Goal: Information Seeking & Learning: Check status

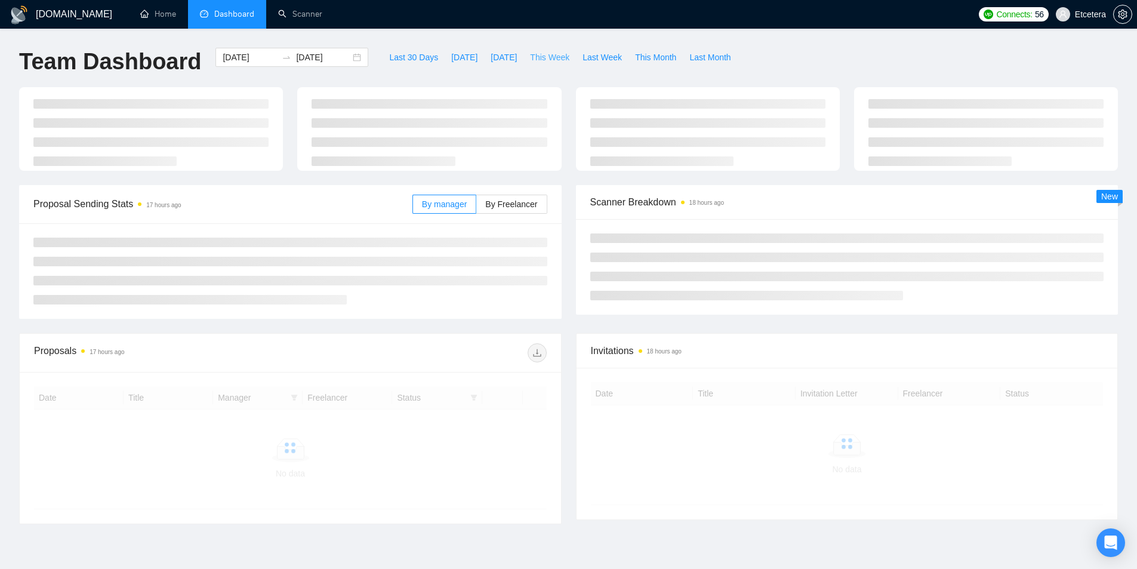
click at [539, 60] on span "This Week" at bounding box center [549, 57] width 39 height 13
type input "[DATE]"
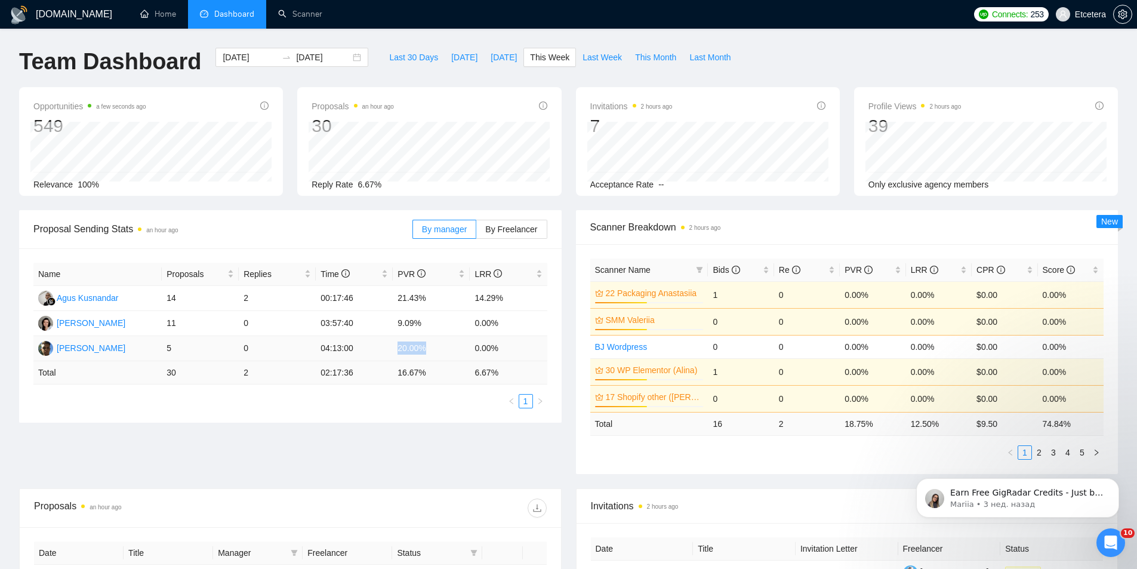
drag, startPoint x: 395, startPoint y: 357, endPoint x: 432, endPoint y: 355, distance: 37.7
click at [433, 355] on td "20.00%" at bounding box center [431, 348] width 77 height 25
click at [405, 56] on span "Last 30 Days" at bounding box center [413, 57] width 49 height 13
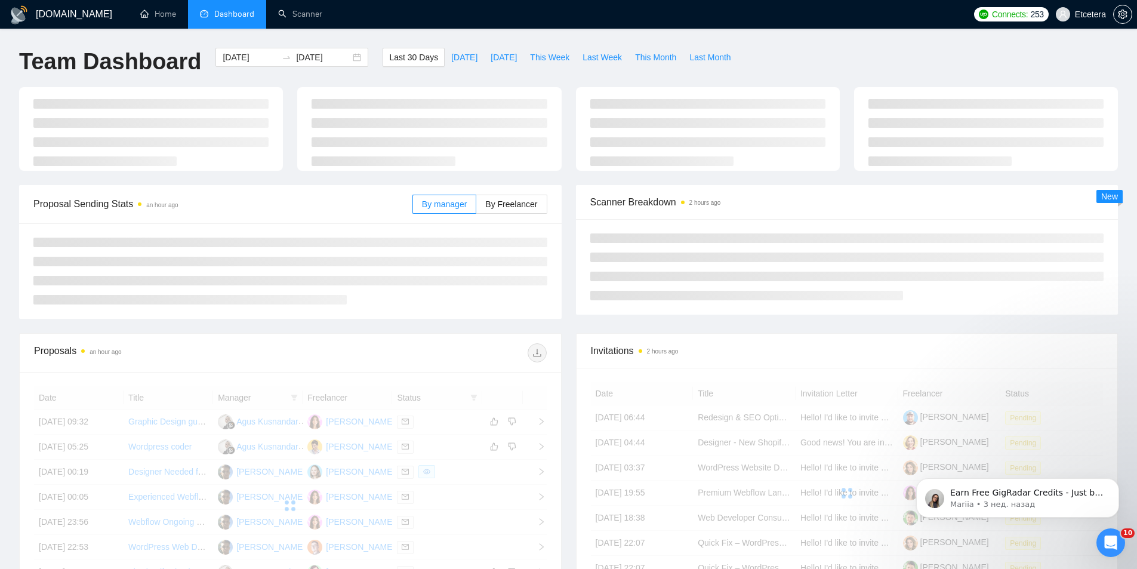
type input "[DATE]"
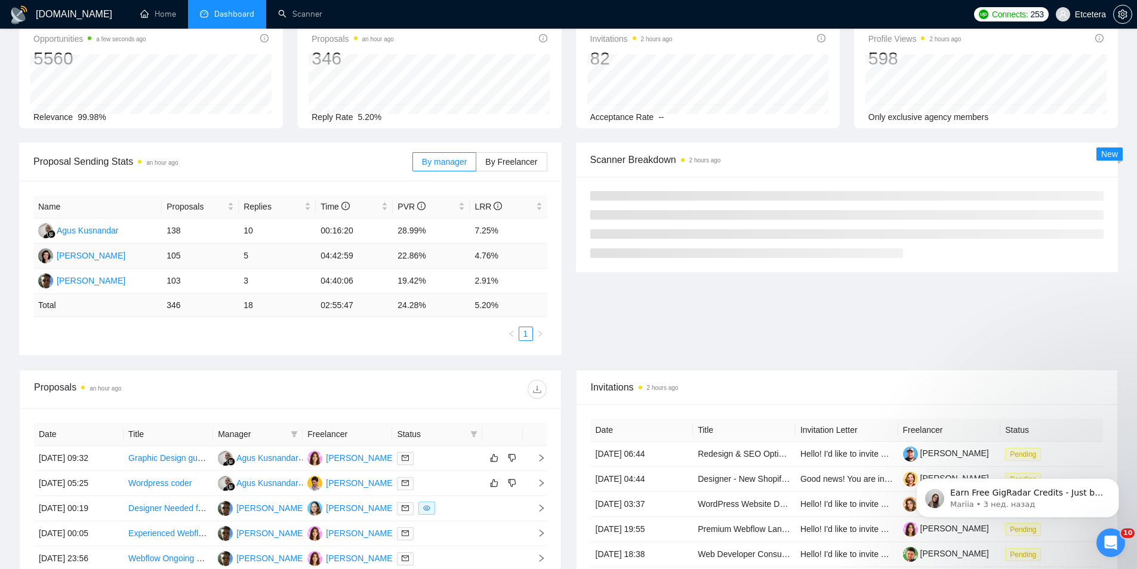
scroll to position [119, 0]
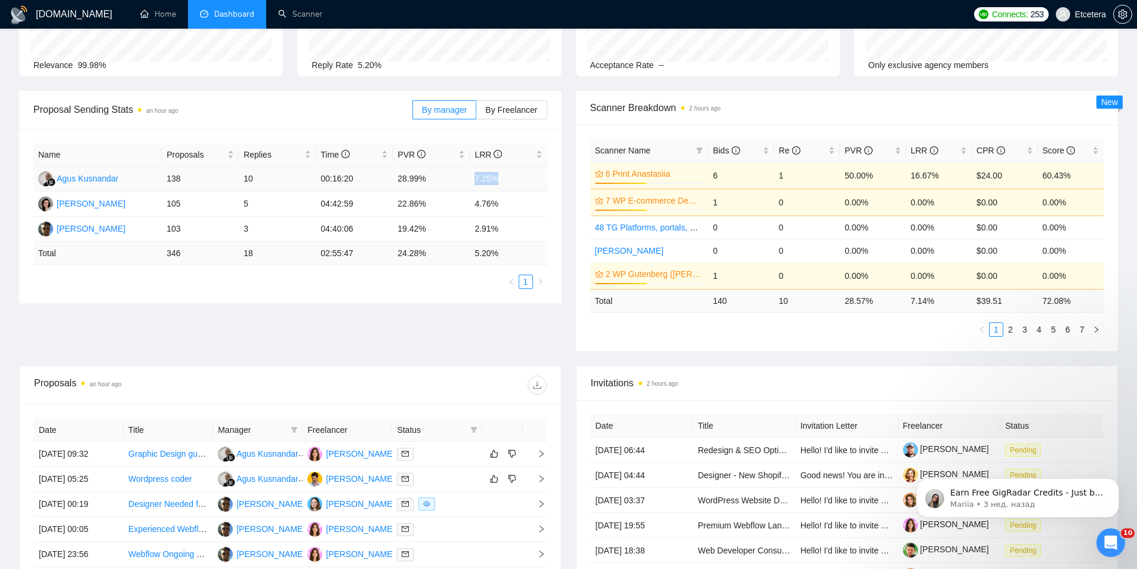
drag, startPoint x: 475, startPoint y: 180, endPoint x: 513, endPoint y: 178, distance: 38.2
click at [513, 178] on td "7.25%" at bounding box center [508, 179] width 77 height 25
drag, startPoint x: 473, startPoint y: 227, endPoint x: 497, endPoint y: 227, distance: 23.9
click at [497, 227] on td "2.91%" at bounding box center [508, 229] width 77 height 25
drag, startPoint x: 239, startPoint y: 227, endPoint x: 254, endPoint y: 228, distance: 14.3
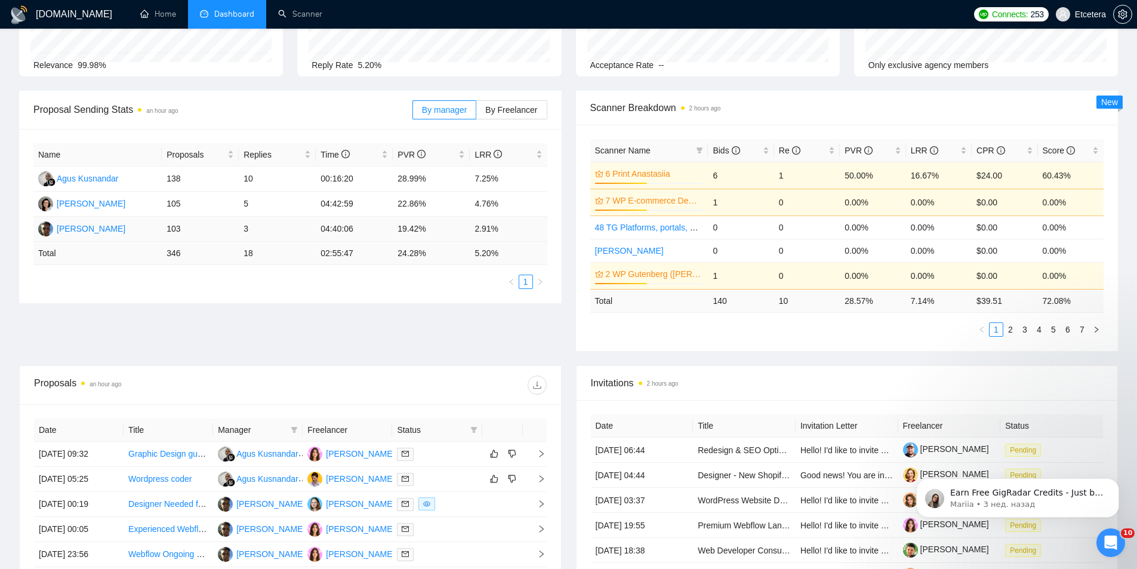
click at [254, 228] on td "3" at bounding box center [277, 229] width 77 height 25
drag, startPoint x: 476, startPoint y: 229, endPoint x: 509, endPoint y: 229, distance: 32.2
click at [507, 229] on td "2.91%" at bounding box center [508, 229] width 77 height 25
drag, startPoint x: 472, startPoint y: 200, endPoint x: 497, endPoint y: 204, distance: 25.3
click at [497, 204] on tr "[PERSON_NAME] 105 5 04:42:59 22.86% 4.76%" at bounding box center [290, 204] width 514 height 25
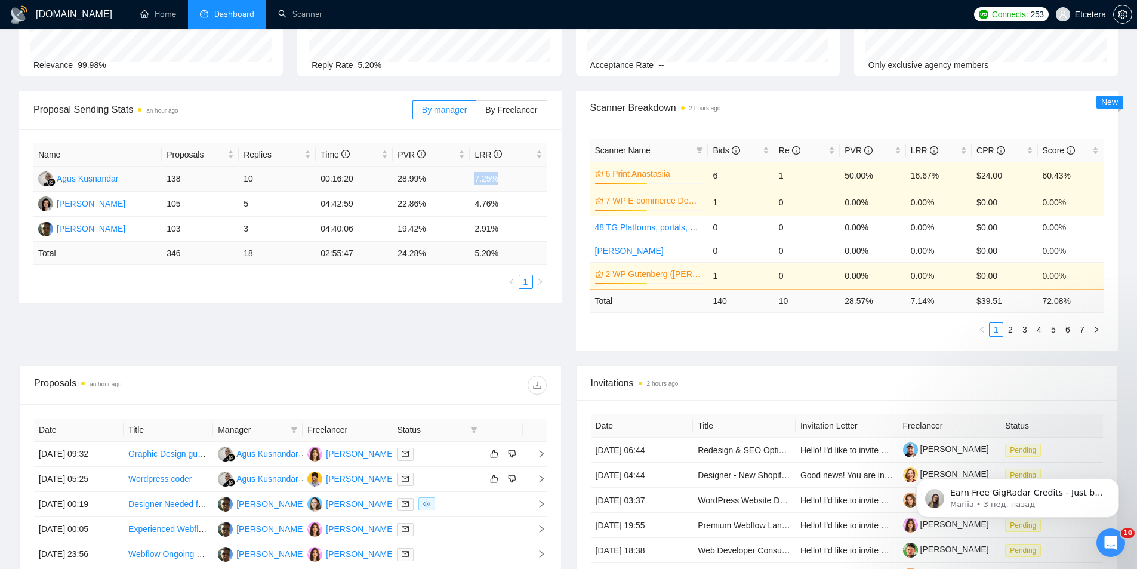
drag, startPoint x: 473, startPoint y: 180, endPoint x: 504, endPoint y: 181, distance: 31.1
click at [504, 181] on td "7.25%" at bounding box center [508, 179] width 77 height 25
drag, startPoint x: 174, startPoint y: 229, endPoint x: 188, endPoint y: 230, distance: 13.8
click at [188, 230] on td "103" at bounding box center [200, 229] width 77 height 25
click at [239, 300] on div "Name Proposals Replies Time PVR LRR Agus Kusnandar 138 10 00:16:20 28.99% 7.25%…" at bounding box center [290, 216] width 543 height 174
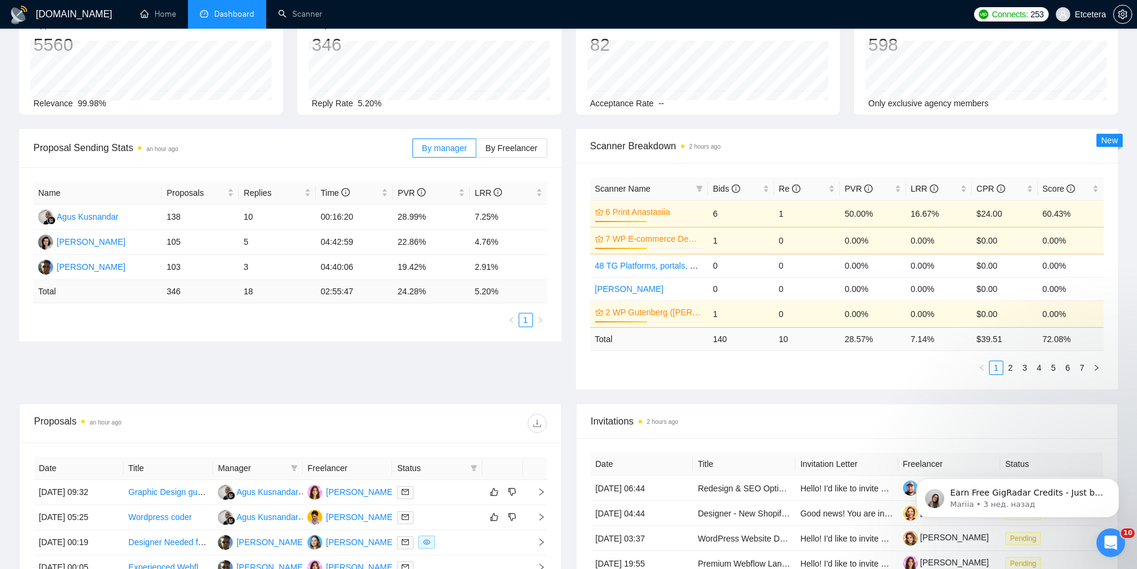
scroll to position [0, 0]
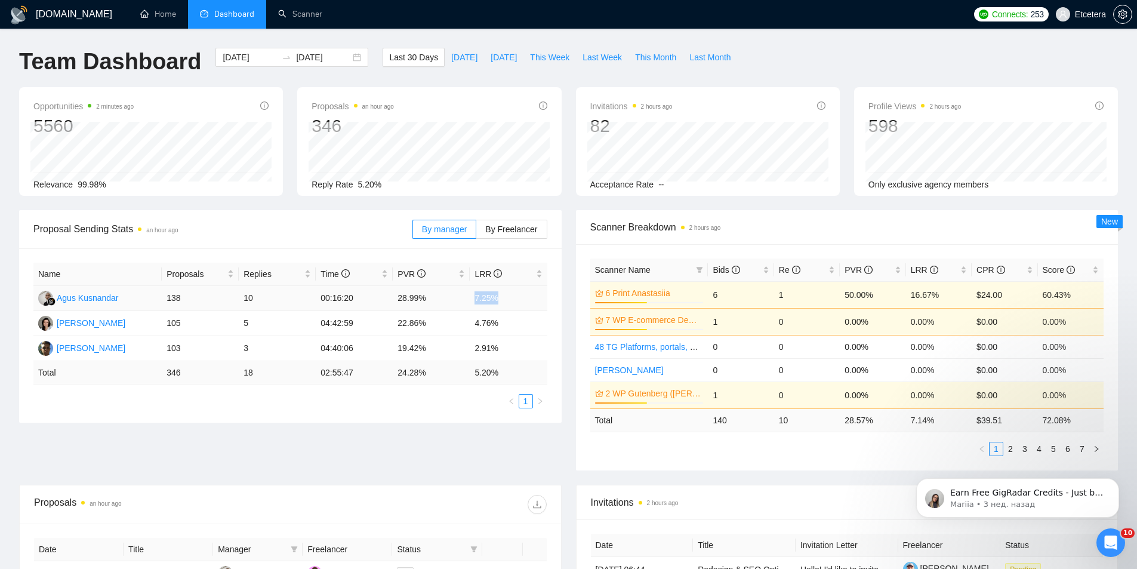
drag, startPoint x: 476, startPoint y: 297, endPoint x: 503, endPoint y: 300, distance: 27.0
click at [503, 300] on td "7.25%" at bounding box center [508, 298] width 77 height 25
click at [467, 412] on div "Name Proposals Replies Time PVR LRR Agus Kusnandar 138 10 00:16:20 28.99% 7.25%…" at bounding box center [290, 335] width 543 height 174
click at [547, 55] on span "This Week" at bounding box center [549, 57] width 39 height 13
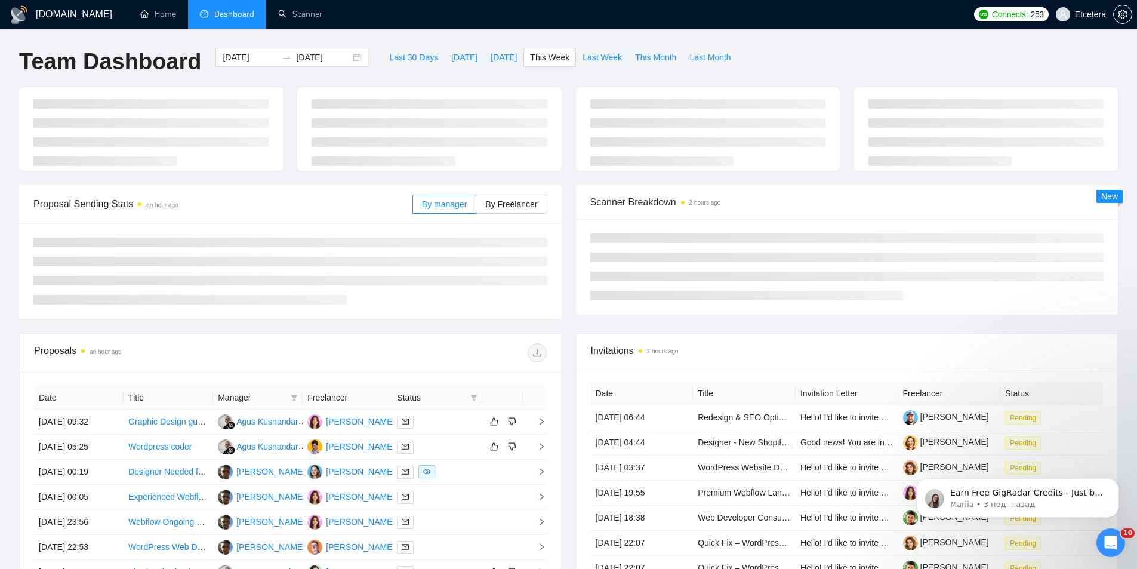
type input "[DATE]"
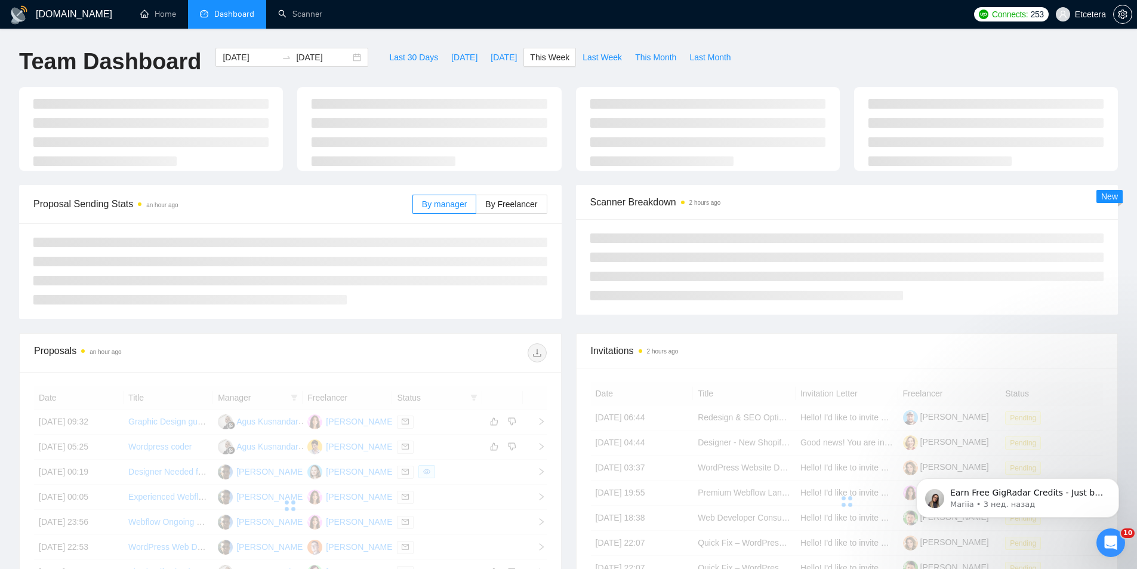
scroll to position [60, 0]
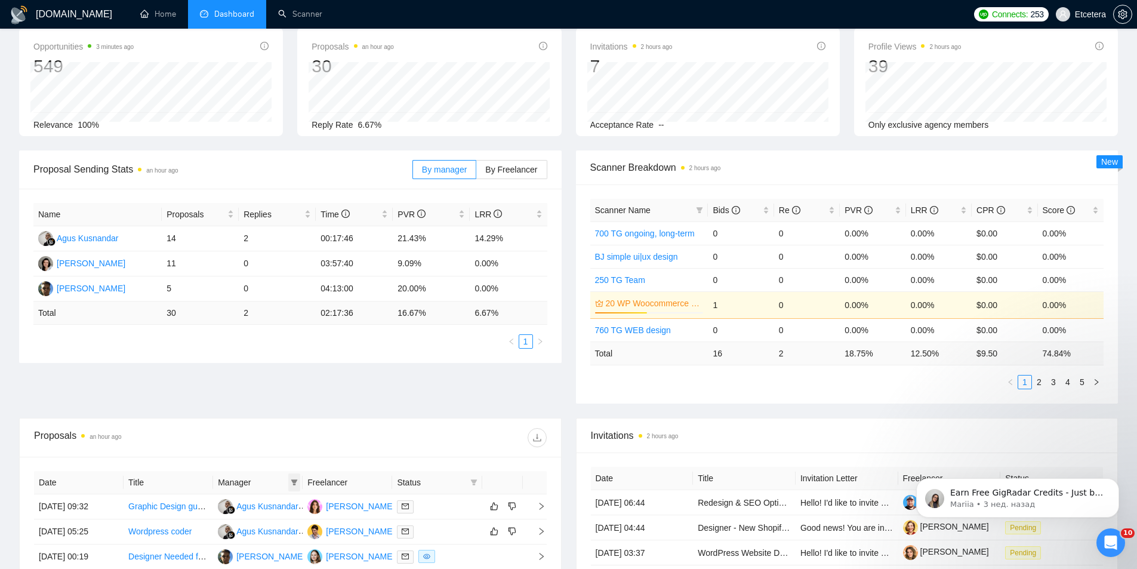
click at [297, 484] on icon "filter" at bounding box center [294, 482] width 7 height 7
click at [245, 540] on span "[PERSON_NAME]" at bounding box center [254, 543] width 69 height 10
checkbox input "true"
click at [299, 447] on div at bounding box center [418, 437] width 256 height 19
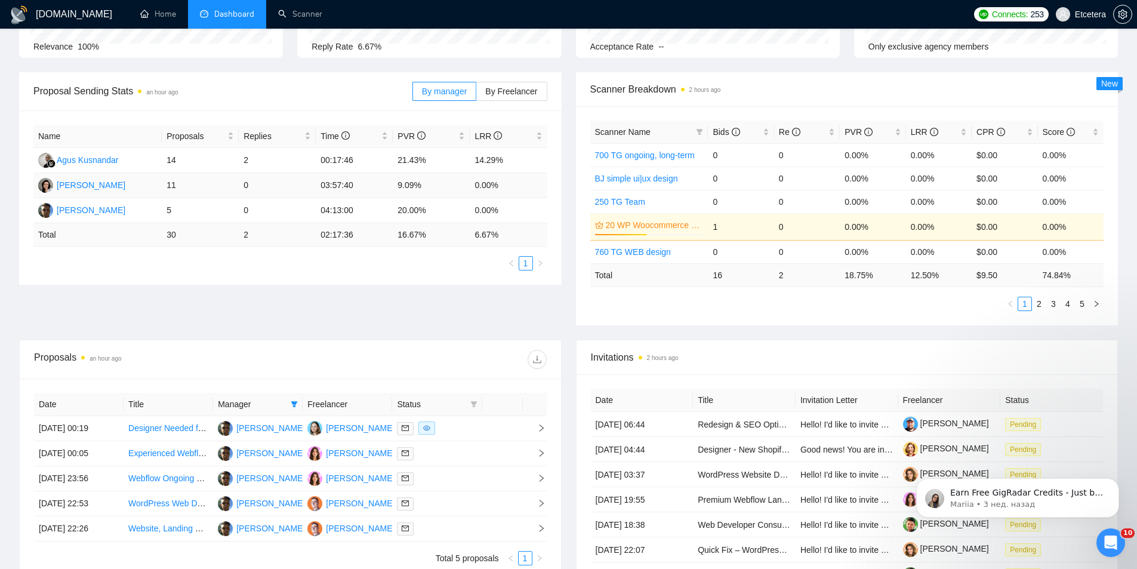
scroll to position [122, 0]
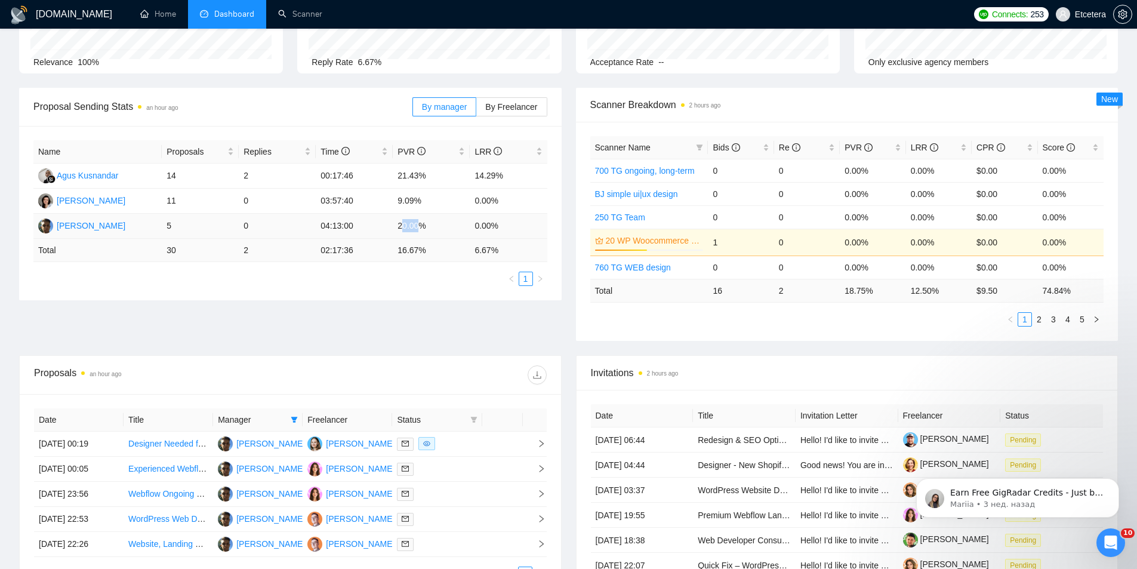
drag, startPoint x: 402, startPoint y: 230, endPoint x: 418, endPoint y: 230, distance: 15.5
click at [418, 230] on td "20.00%" at bounding box center [431, 226] width 77 height 25
click at [411, 228] on td "20.00%" at bounding box center [431, 226] width 77 height 25
drag, startPoint x: 402, startPoint y: 228, endPoint x: 424, endPoint y: 227, distance: 21.5
click at [424, 227] on td "20.00%" at bounding box center [431, 226] width 77 height 25
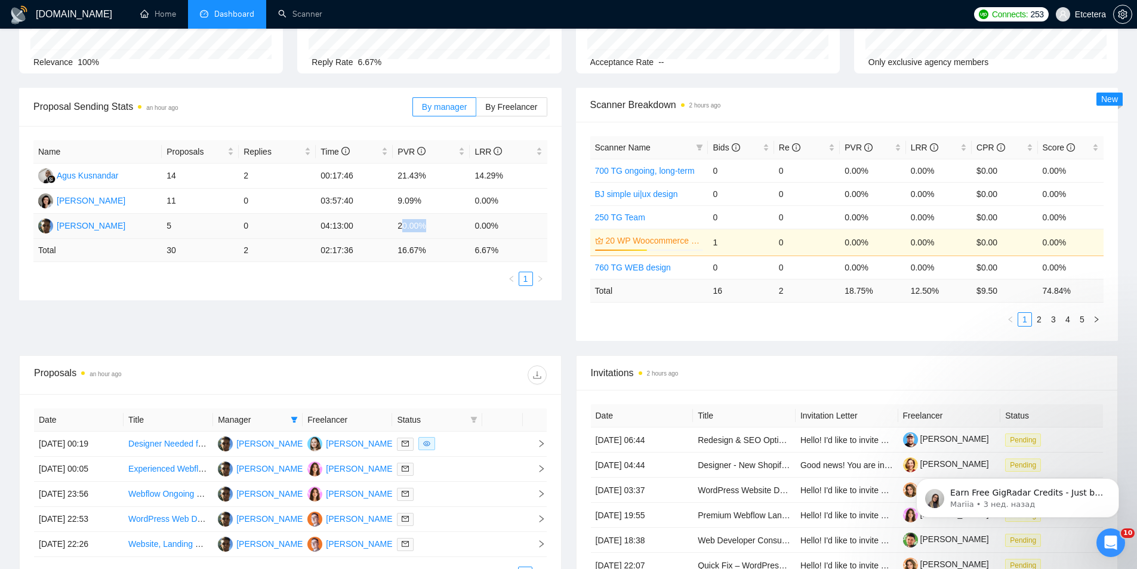
click at [408, 227] on td "20.00%" at bounding box center [431, 226] width 77 height 25
click at [174, 203] on td "11" at bounding box center [200, 201] width 77 height 25
click at [316, 302] on div "Proposal Sending Stats an hour ago By manager By Freelancer Name Proposals Repl…" at bounding box center [568, 221] width 1113 height 267
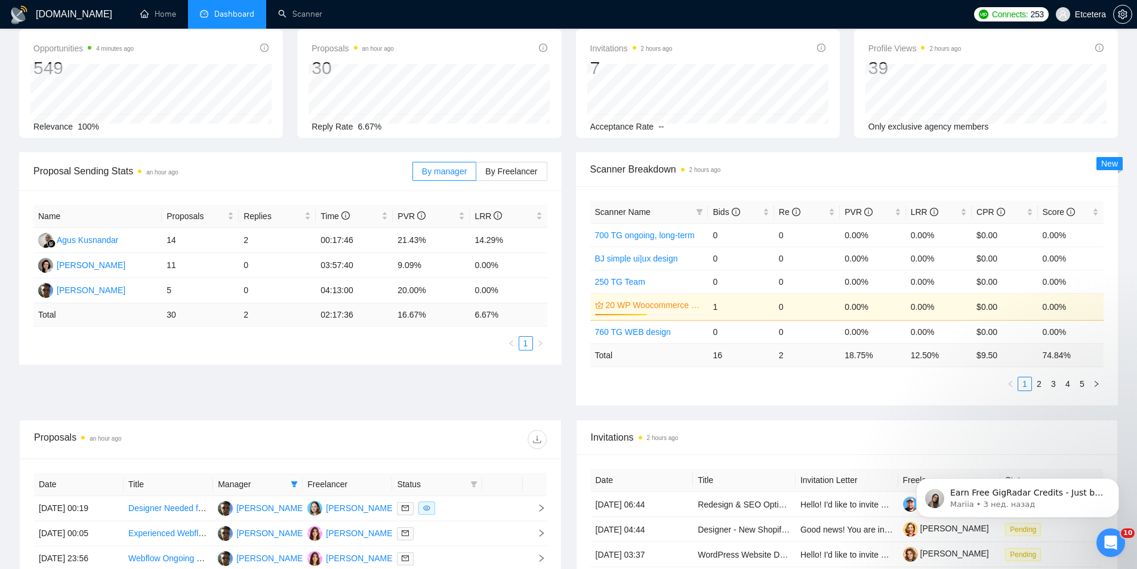
scroll to position [0, 0]
